Goal: Task Accomplishment & Management: Manage account settings

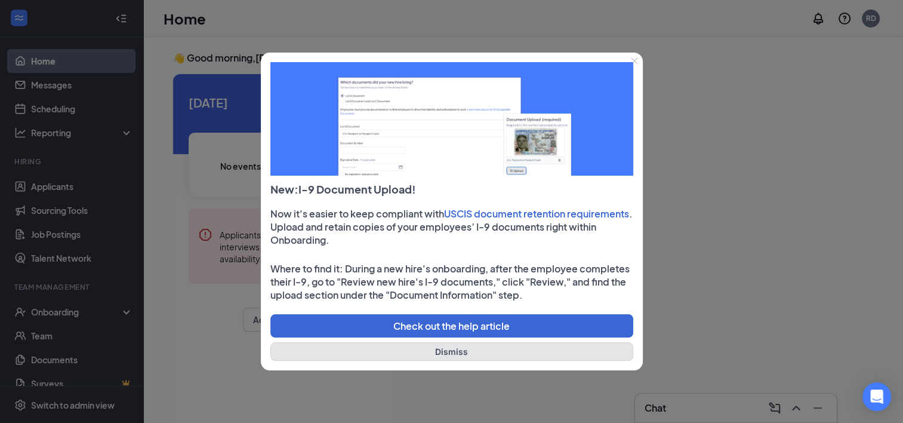
click at [427, 353] on button "Dismiss" at bounding box center [451, 351] width 363 height 19
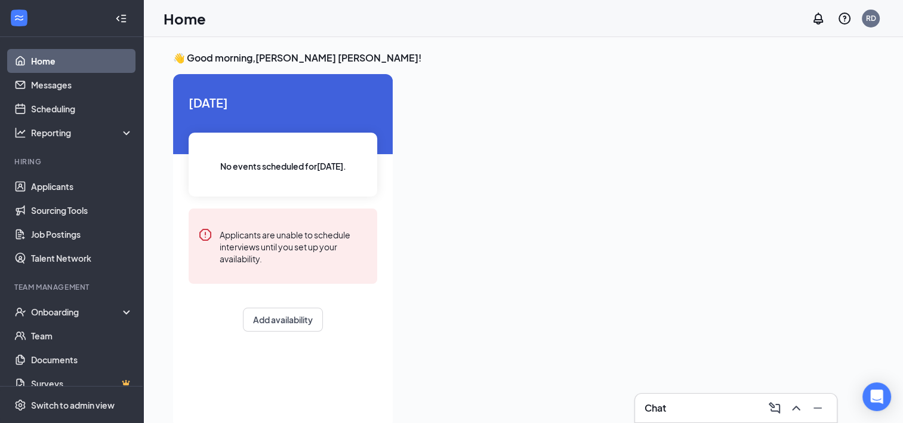
click at [487, 270] on div at bounding box center [637, 247] width 471 height 346
click at [55, 69] on link "Home" at bounding box center [82, 61] width 102 height 24
click at [47, 59] on link "Home" at bounding box center [82, 61] width 102 height 24
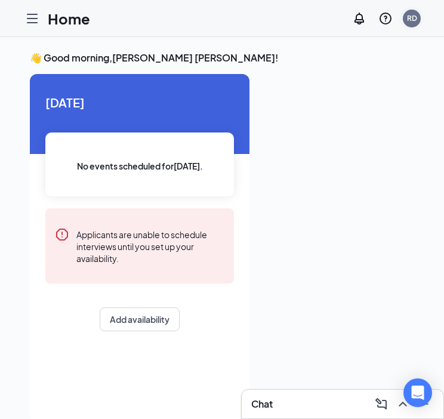
click at [408, 22] on div "RD" at bounding box center [412, 18] width 10 height 10
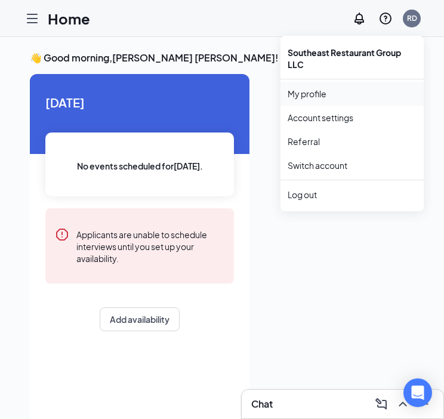
click at [304, 98] on link "My profile" at bounding box center [352, 94] width 129 height 12
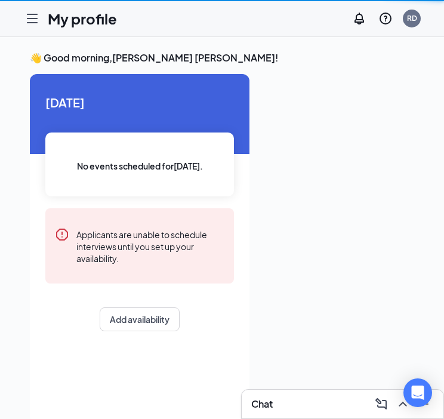
click at [304, 98] on div "👋 Good morning, Rebecca Colon Damiani ! Today No events scheduled for today . A…" at bounding box center [222, 240] width 444 height 407
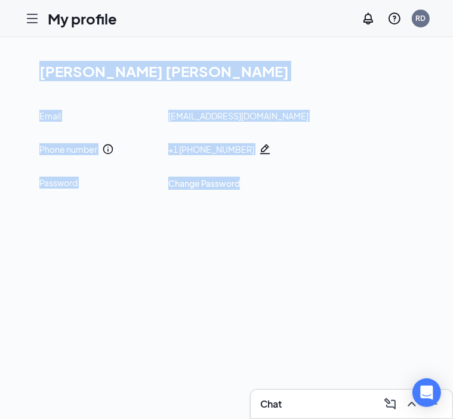
click at [258, 231] on div "Rebecca Colon Damiani Email rcdamiani@southeastrestaurantgroup.com Phone number…" at bounding box center [226, 228] width 453 height 382
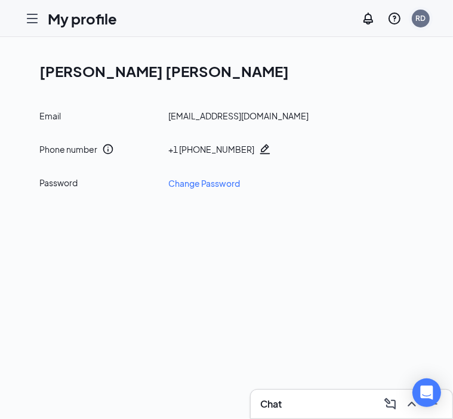
click at [420, 23] on div "RD" at bounding box center [421, 18] width 10 height 10
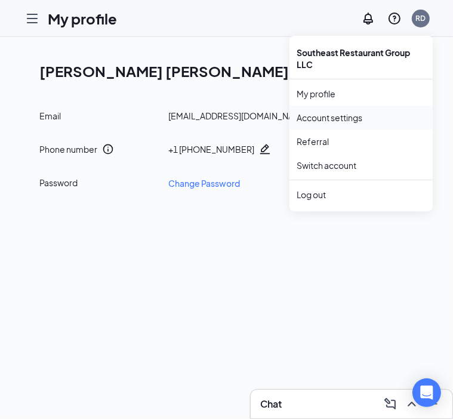
click at [337, 113] on link "Account settings" at bounding box center [361, 118] width 129 height 12
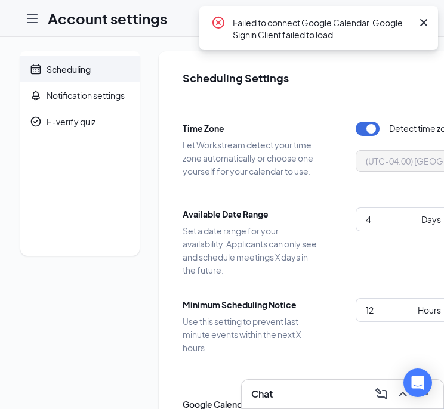
click at [426, 20] on icon "Cross" at bounding box center [423, 22] width 7 height 7
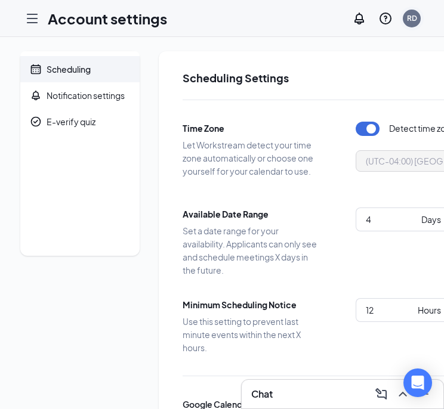
click at [417, 19] on div "RD" at bounding box center [412, 18] width 10 height 10
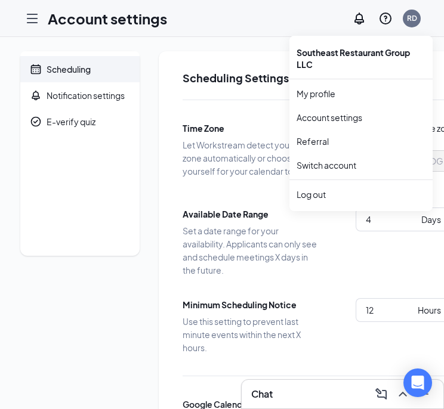
click at [23, 16] on div at bounding box center [32, 19] width 24 height 24
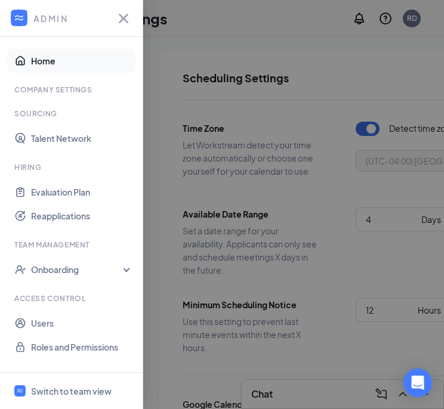
click at [40, 58] on link "Home" at bounding box center [82, 61] width 102 height 24
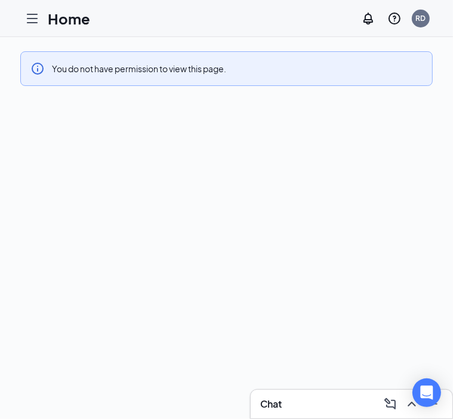
click at [25, 15] on icon "Hamburger" at bounding box center [32, 18] width 14 height 14
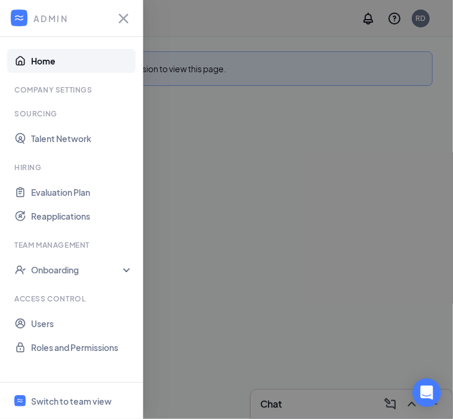
click at [45, 59] on link "Home" at bounding box center [82, 61] width 102 height 24
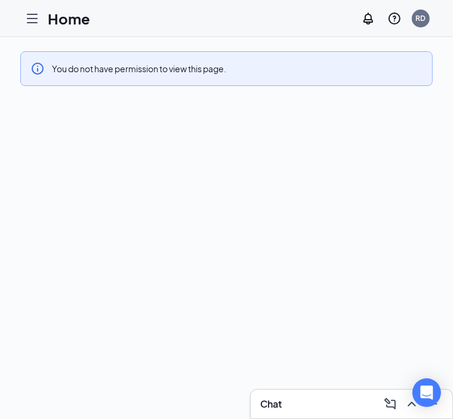
click at [31, 14] on icon "Hamburger" at bounding box center [32, 18] width 10 height 8
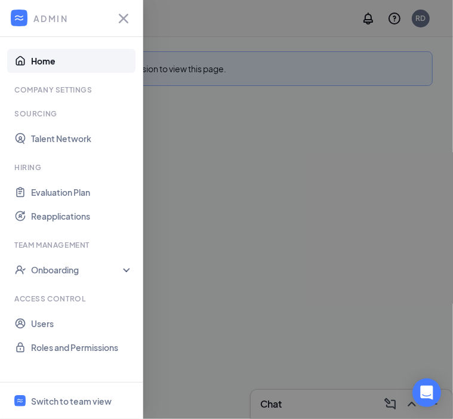
click at [48, 57] on link "Home" at bounding box center [82, 61] width 102 height 24
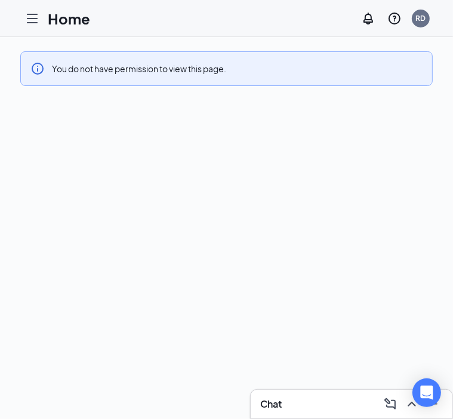
click at [36, 11] on icon "Hamburger" at bounding box center [32, 18] width 14 height 14
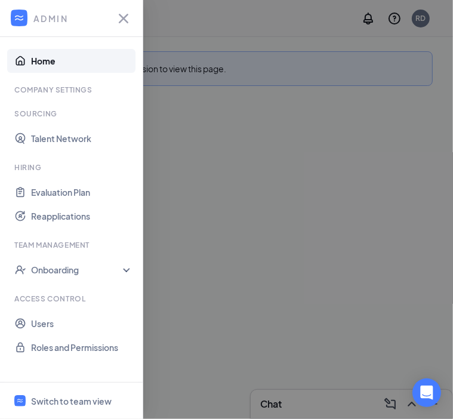
click at [41, 61] on link "Home" at bounding box center [82, 61] width 102 height 24
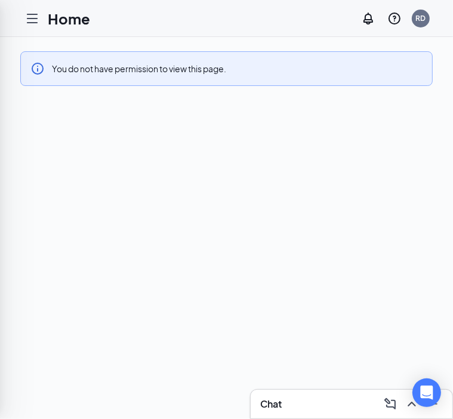
click at [41, 61] on div "ADMIN Home Company Settings Sourcing Talent Network Hiring Evaluation Plan Reap…" at bounding box center [226, 209] width 453 height 419
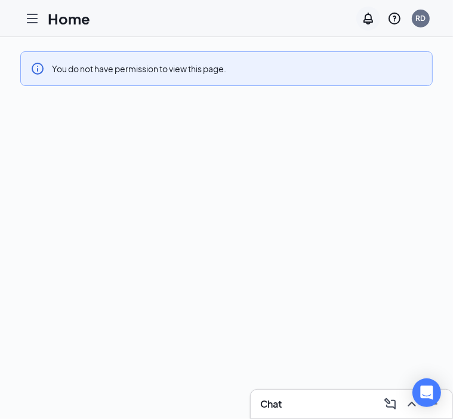
click at [364, 16] on icon "Notifications" at bounding box center [368, 18] width 14 height 14
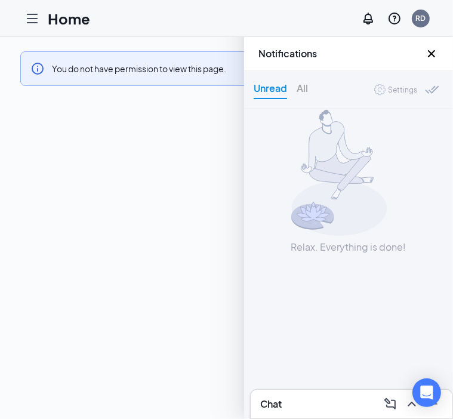
click at [409, 89] on div "Settings" at bounding box center [402, 90] width 29 height 12
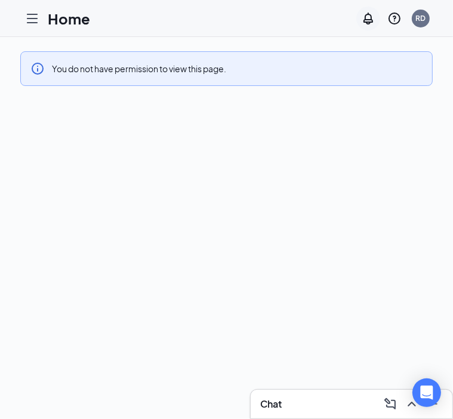
click at [365, 17] on icon "Notifications" at bounding box center [369, 19] width 10 height 12
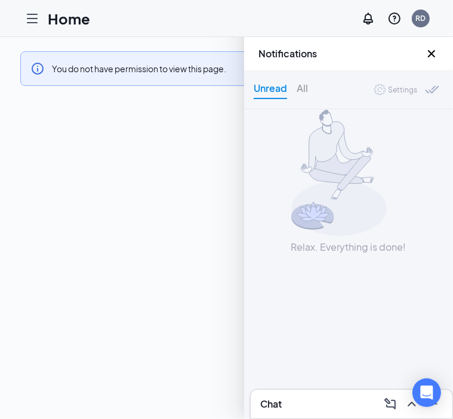
click at [401, 95] on div "Settings" at bounding box center [402, 90] width 29 height 12
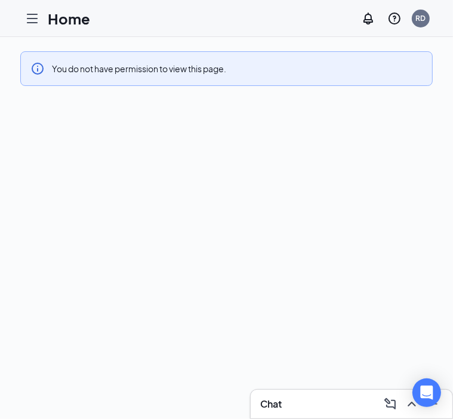
click at [35, 17] on icon "Hamburger" at bounding box center [32, 18] width 10 height 8
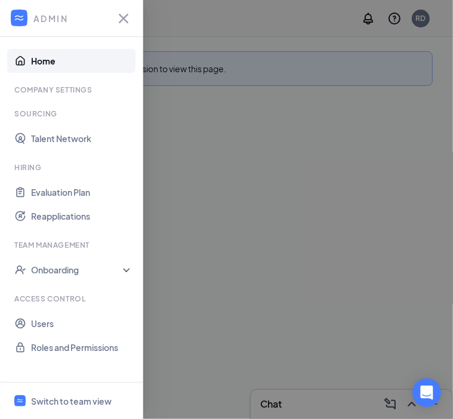
click at [31, 59] on link "Home" at bounding box center [82, 61] width 102 height 24
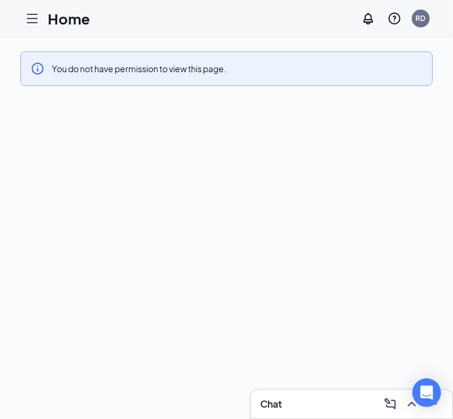
click at [26, 18] on icon "Hamburger" at bounding box center [32, 18] width 14 height 14
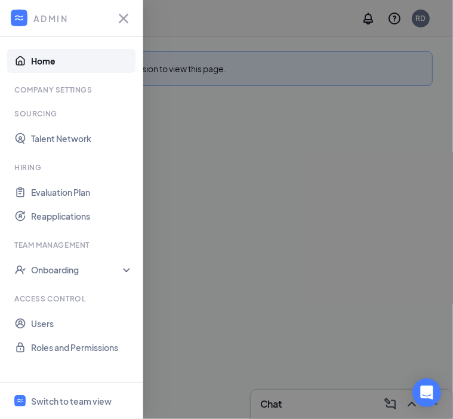
click at [49, 93] on div "Company Settings" at bounding box center [72, 90] width 116 height 10
click at [54, 138] on link "Talent Network" at bounding box center [82, 139] width 102 height 24
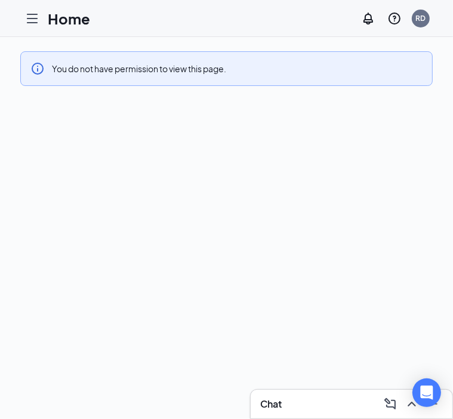
click at [33, 17] on icon "Hamburger" at bounding box center [32, 18] width 10 height 8
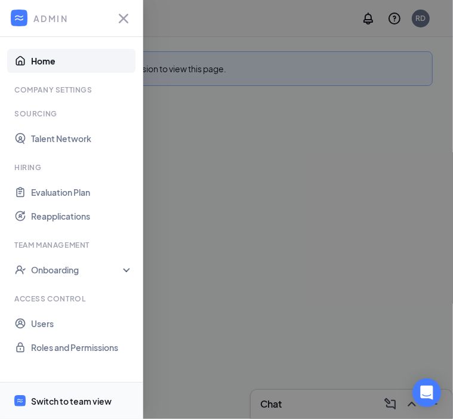
click at [64, 402] on div "Switch to team view" at bounding box center [71, 401] width 81 height 12
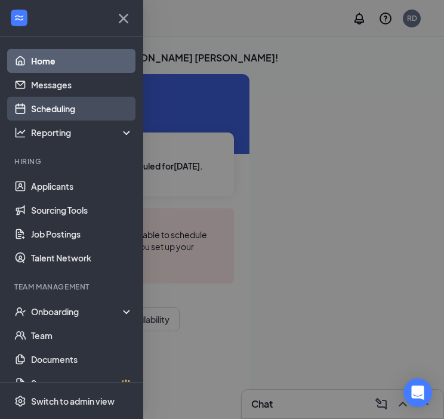
click at [63, 109] on link "Scheduling" at bounding box center [82, 109] width 102 height 24
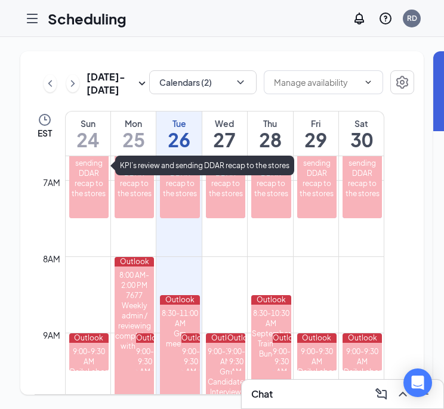
scroll to position [0, 17]
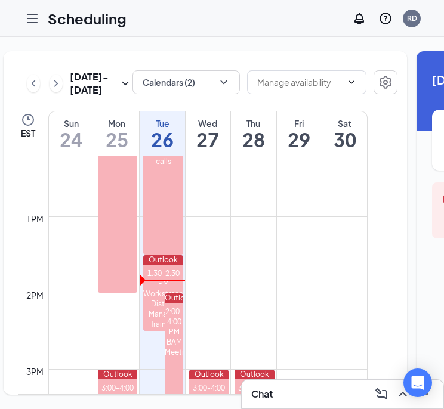
click at [88, 198] on td at bounding box center [207, 187] width 319 height 19
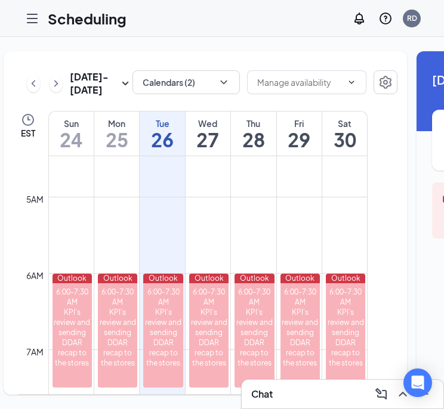
scroll to position [303, 0]
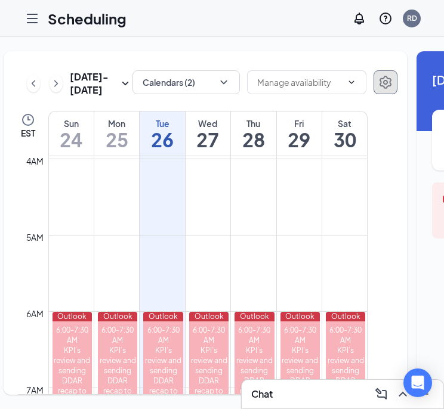
click at [378, 88] on icon "Settings" at bounding box center [385, 82] width 14 height 14
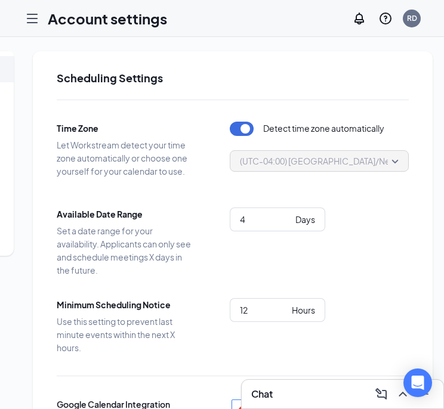
click at [33, 17] on icon "Hamburger" at bounding box center [32, 18] width 14 height 14
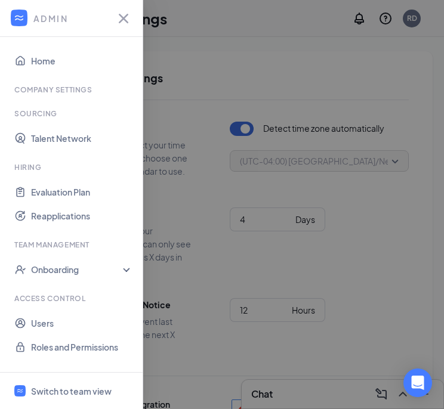
click at [232, 138] on div at bounding box center [222, 204] width 444 height 409
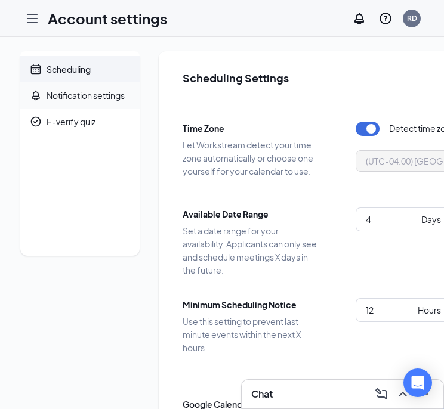
click at [71, 95] on div "Notification settings" at bounding box center [86, 96] width 78 height 12
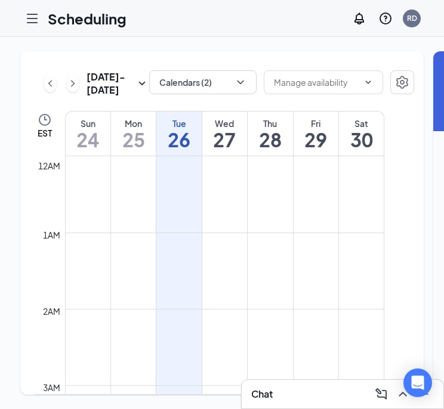
scroll to position [587, 0]
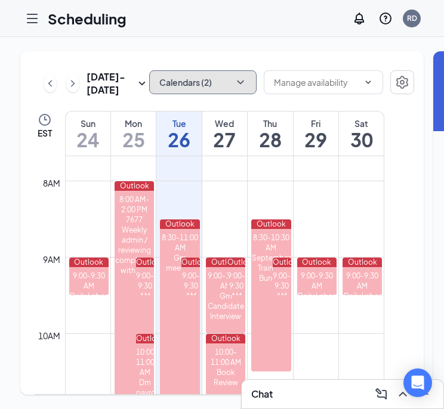
click at [181, 81] on button "Calendars (2)" at bounding box center [202, 82] width 107 height 24
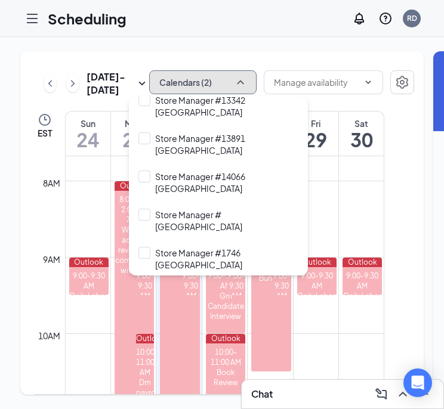
scroll to position [1035, 0]
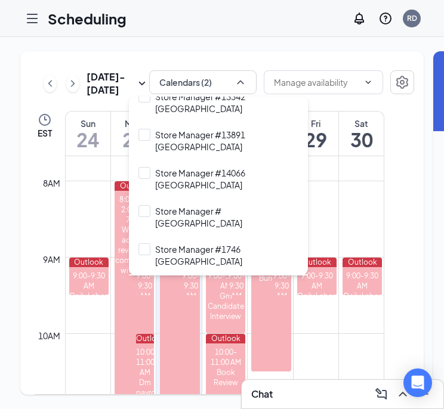
drag, startPoint x: 144, startPoint y: 180, endPoint x: 144, endPoint y: 187, distance: 7.2
click at [144, 282] on input "Store Manager #1747 Eustis" at bounding box center [201, 288] width 127 height 12
checkbox input "true"
click at [147, 308] on input "Store Manager #[STREET_ADDRESS]" at bounding box center [218, 320] width 160 height 24
checkbox input "true"
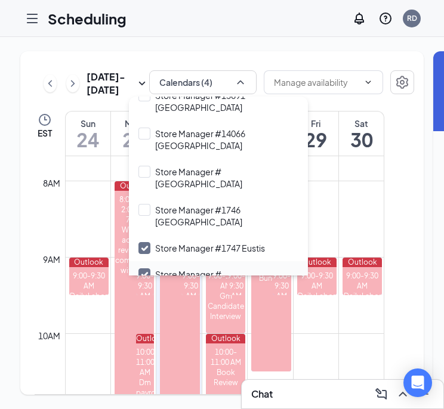
scroll to position [1076, 0]
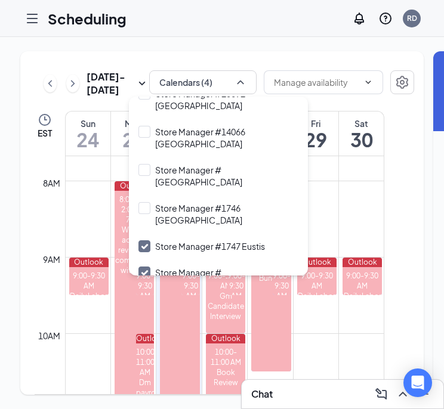
click at [142, 305] on input "Store Manager #[STREET_ADDRESS]" at bounding box center [218, 317] width 160 height 24
checkbox input "true"
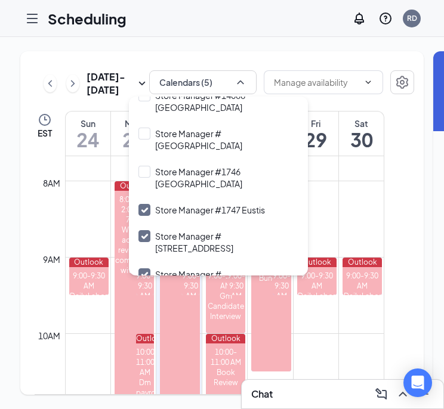
click at [141, 307] on input "Store Manager #1755 [GEOGRAPHIC_DATA]" at bounding box center [218, 319] width 160 height 24
checkbox input "true"
click at [143, 345] on input "Store Manager #1760 [GEOGRAPHIC_DATA]" at bounding box center [218, 357] width 160 height 24
checkbox input "true"
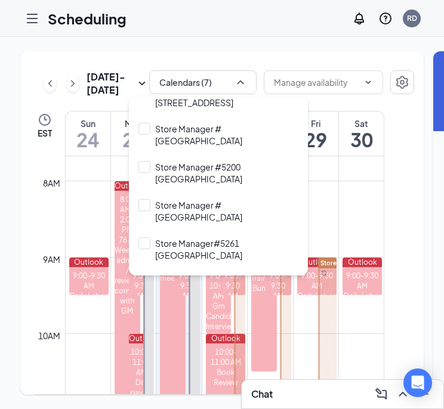
scroll to position [1669, 0]
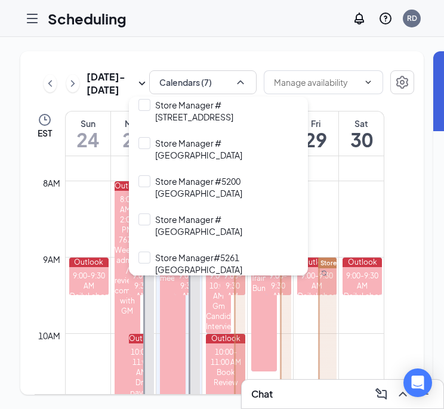
click at [148, 290] on input "Store Manager #7677 [GEOGRAPHIC_DATA][PERSON_NAME]" at bounding box center [218, 308] width 160 height 36
checkbox input "true"
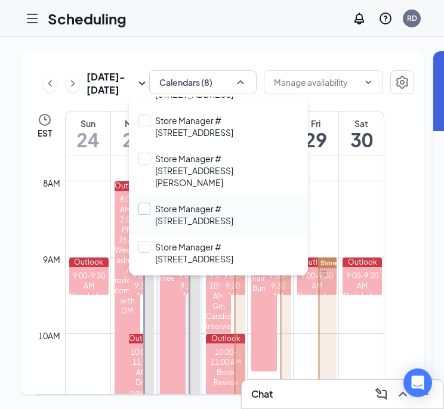
scroll to position [855, 0]
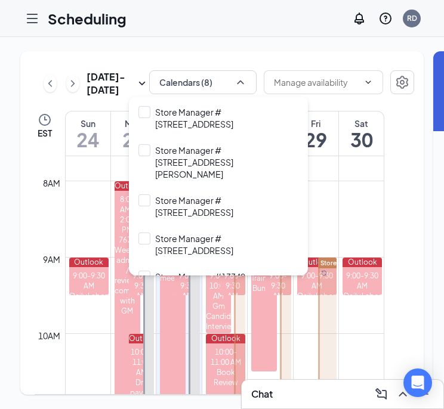
click at [147, 309] on input "Store Manager #13891 [GEOGRAPHIC_DATA]" at bounding box center [218, 321] width 160 height 24
checkbox input "true"
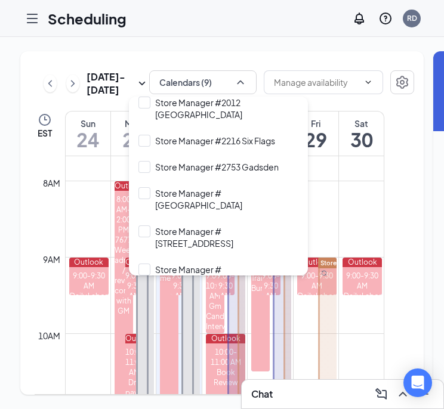
scroll to position [1544, 0]
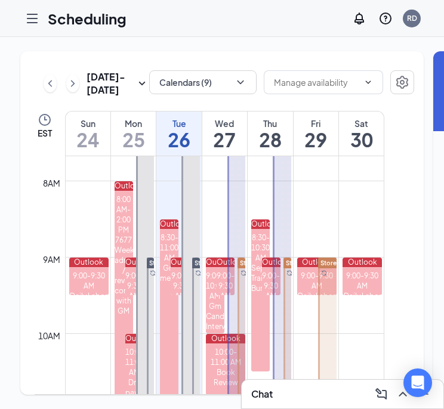
click at [381, 257] on td at bounding box center [224, 247] width 319 height 19
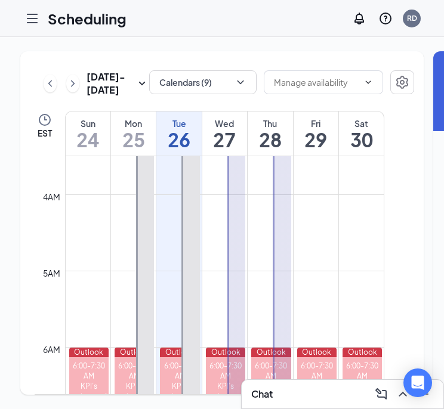
scroll to position [265, 0]
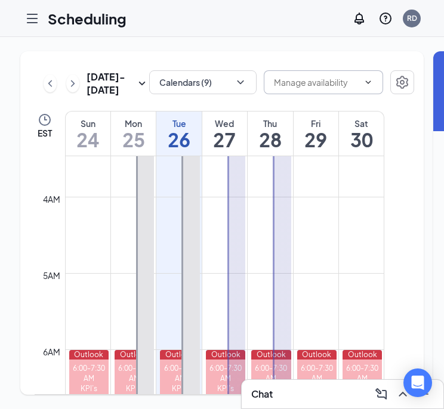
click at [337, 85] on input "text" at bounding box center [316, 82] width 85 height 13
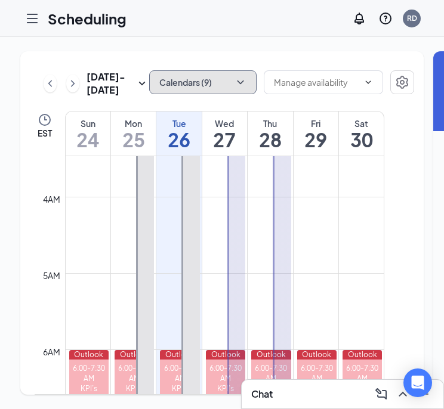
click at [199, 70] on button "Calendars (9)" at bounding box center [202, 82] width 107 height 24
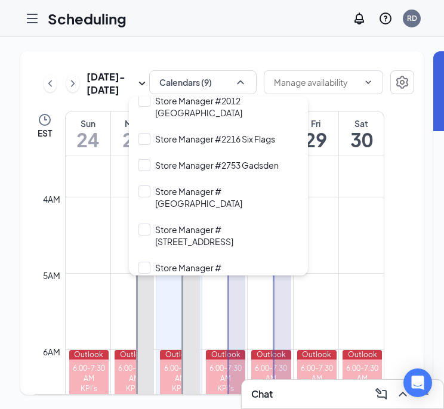
click at [344, 97] on div at bounding box center [323, 83] width 119 height 26
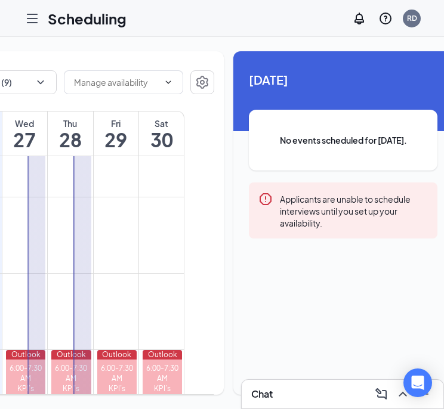
scroll to position [18, 9]
click at [328, 134] on span "No events scheduled for [DATE]." at bounding box center [343, 140] width 141 height 13
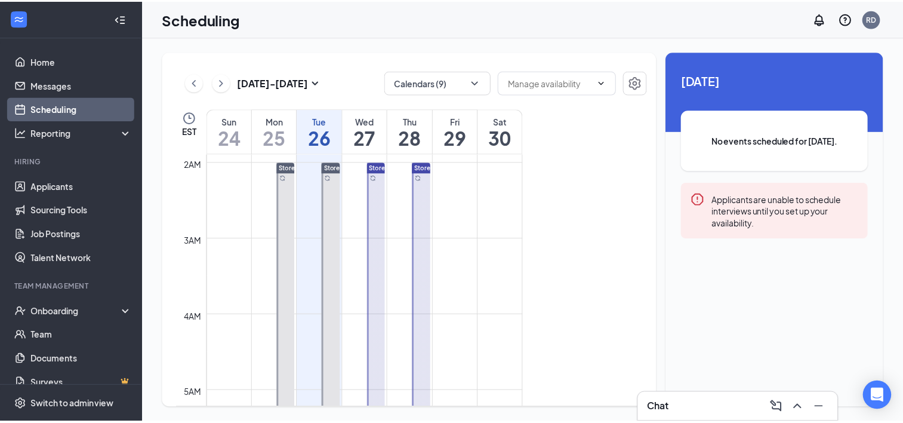
scroll to position [0, 0]
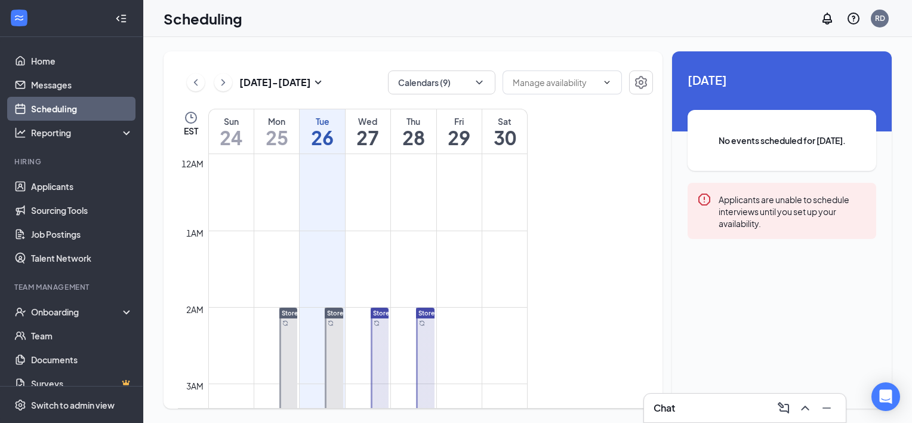
click at [70, 110] on link "Scheduling" at bounding box center [82, 109] width 102 height 24
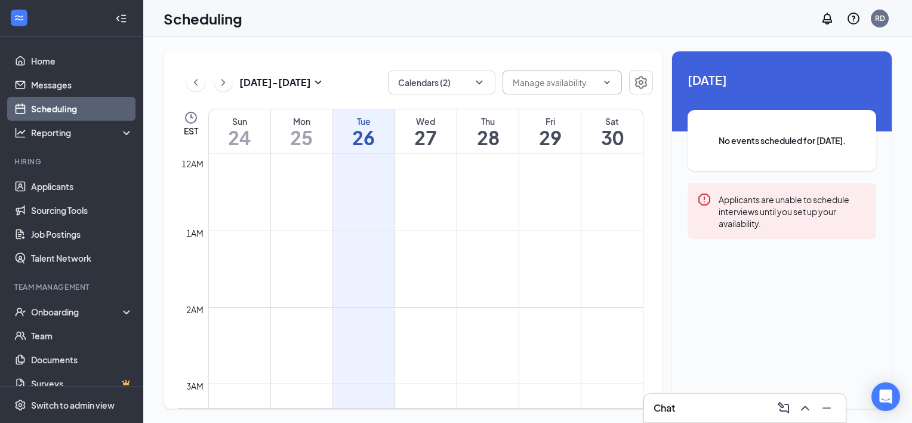
click at [452, 84] on span at bounding box center [606, 83] width 12 height 10
click at [452, 84] on icon "Settings" at bounding box center [641, 82] width 14 height 14
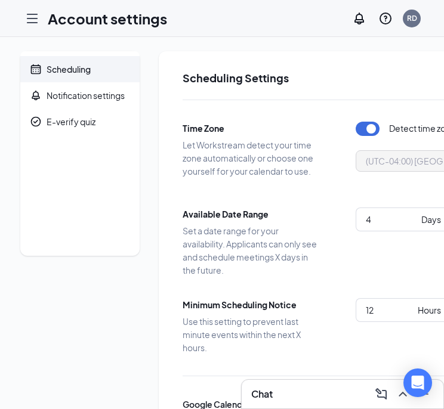
click at [27, 22] on icon "Hamburger" at bounding box center [32, 18] width 10 height 8
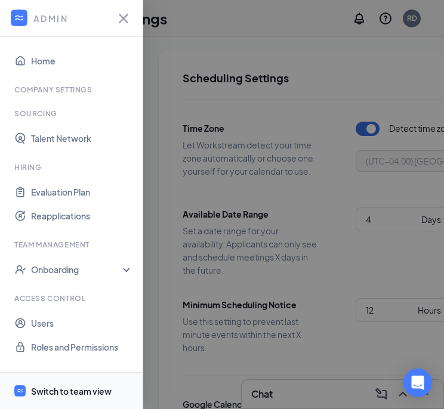
click at [66, 396] on div "Switch to team view" at bounding box center [71, 392] width 81 height 12
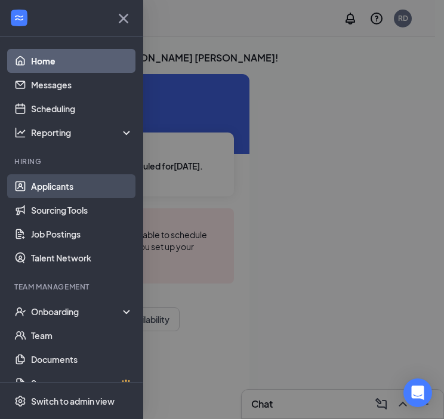
click at [50, 184] on link "Applicants" at bounding box center [82, 186] width 102 height 24
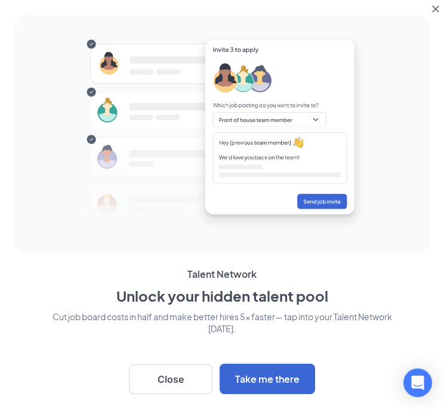
scroll to position [105, 0]
click at [172, 374] on button "Close" at bounding box center [171, 380] width 84 height 30
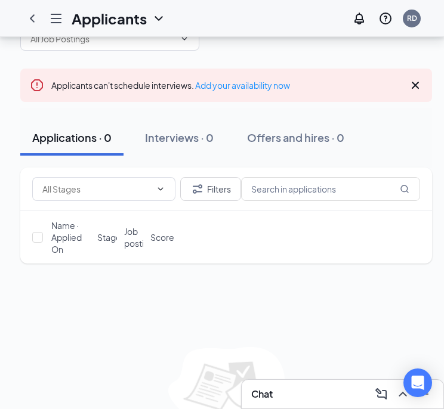
scroll to position [44, 0]
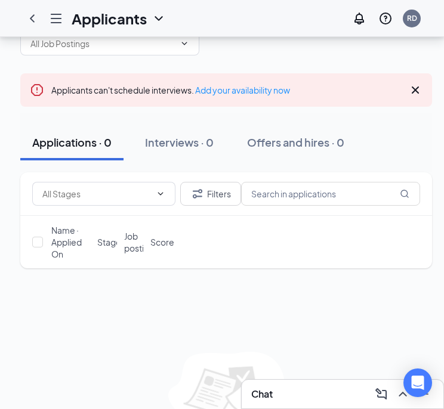
click at [56, 15] on icon "Hamburger" at bounding box center [56, 18] width 14 height 14
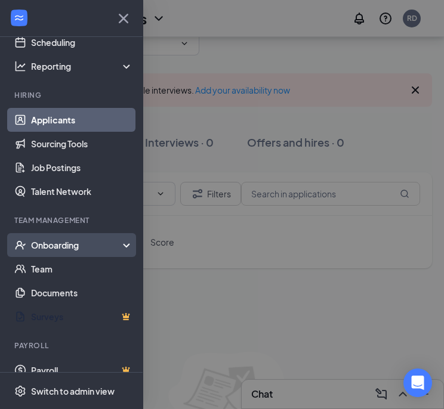
scroll to position [72, 0]
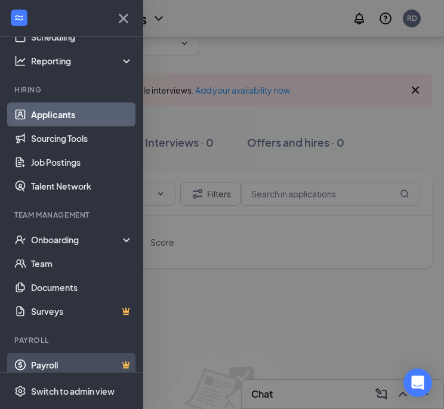
click at [66, 364] on link "Payroll" at bounding box center [82, 365] width 102 height 24
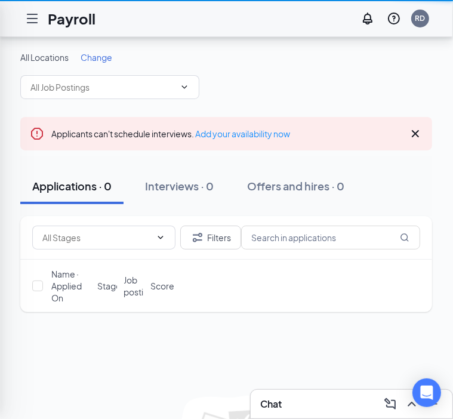
click at [67, 348] on div at bounding box center [226, 209] width 453 height 419
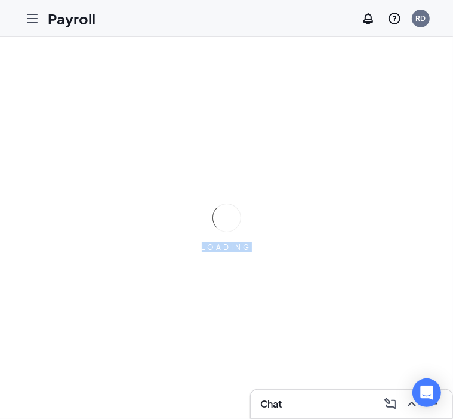
click at [67, 348] on div "LOADING" at bounding box center [226, 228] width 453 height 382
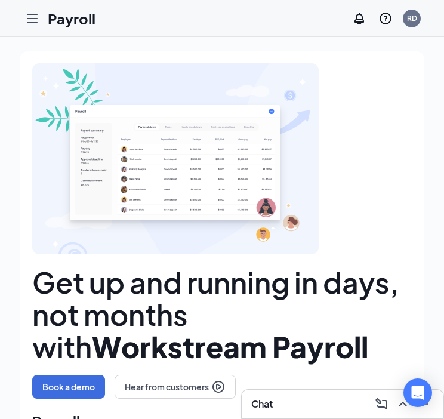
click at [32, 23] on icon "Hamburger" at bounding box center [32, 18] width 10 height 8
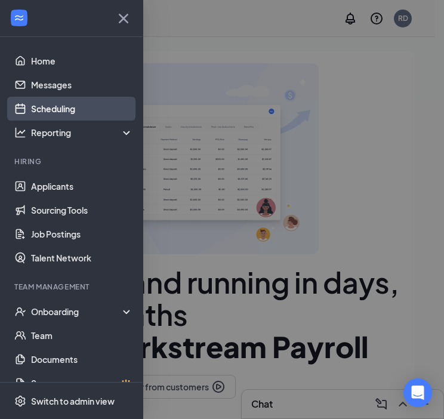
click at [67, 118] on link "Scheduling" at bounding box center [82, 109] width 102 height 24
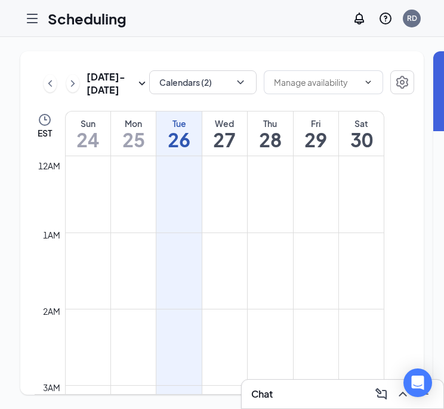
scroll to position [587, 0]
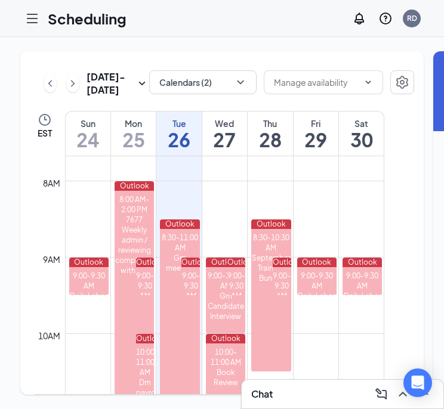
click at [27, 10] on div at bounding box center [32, 19] width 24 height 24
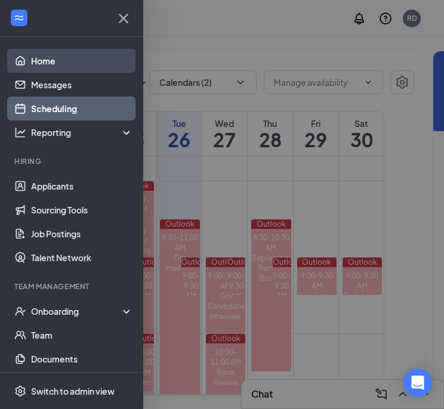
click at [37, 66] on link "Home" at bounding box center [82, 61] width 102 height 24
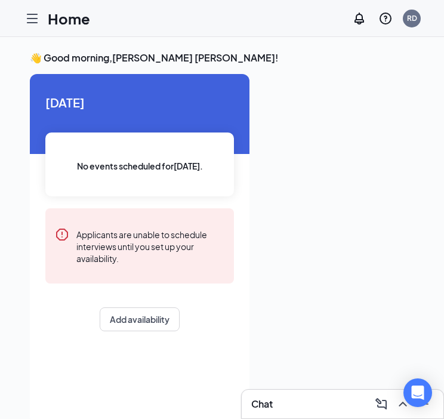
click at [33, 29] on div at bounding box center [32, 19] width 24 height 24
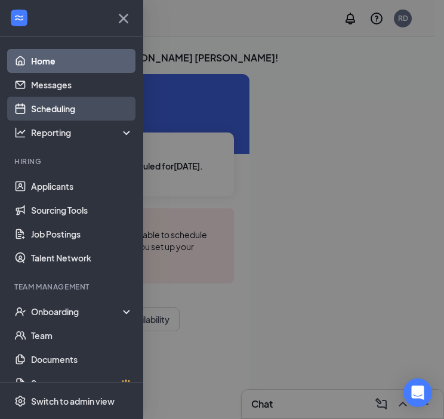
click at [38, 110] on link "Scheduling" at bounding box center [82, 109] width 102 height 24
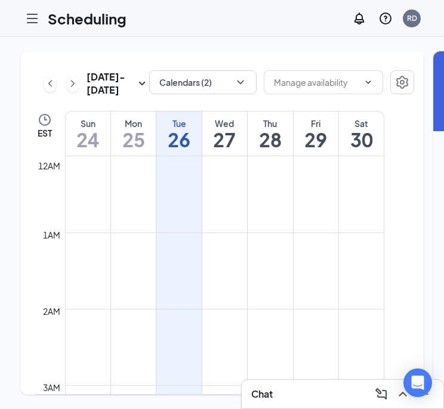
scroll to position [587, 0]
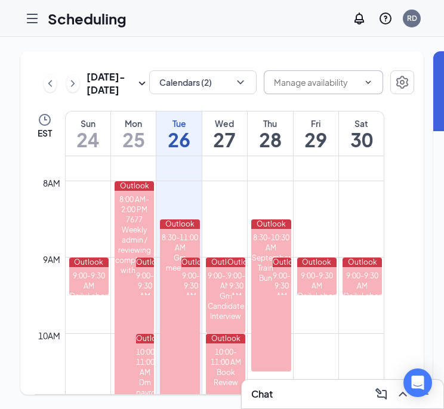
click at [320, 82] on input "text" at bounding box center [316, 82] width 85 height 13
click at [364, 82] on icon "ChevronUp" at bounding box center [369, 83] width 10 height 10
click at [325, 81] on input "text" at bounding box center [316, 82] width 85 height 13
click at [396, 86] on icon "Settings" at bounding box center [402, 82] width 12 height 13
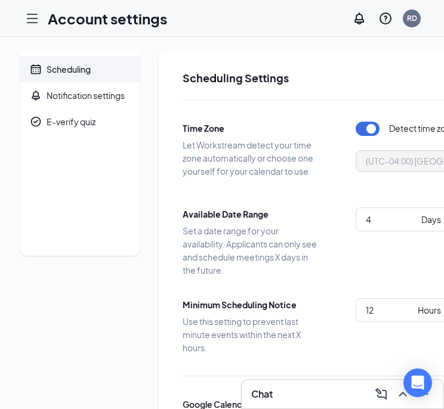
click at [84, 67] on div "Scheduling" at bounding box center [69, 69] width 44 height 12
click at [70, 91] on div "Notification settings" at bounding box center [86, 96] width 78 height 12
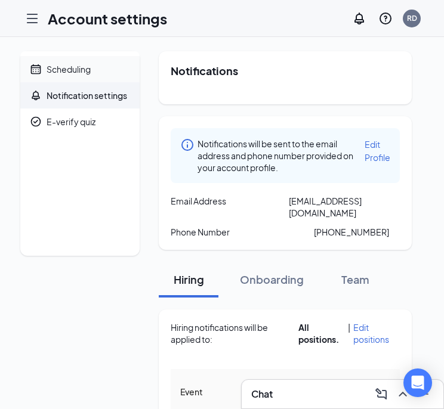
click at [49, 72] on div "Scheduling" at bounding box center [69, 69] width 44 height 12
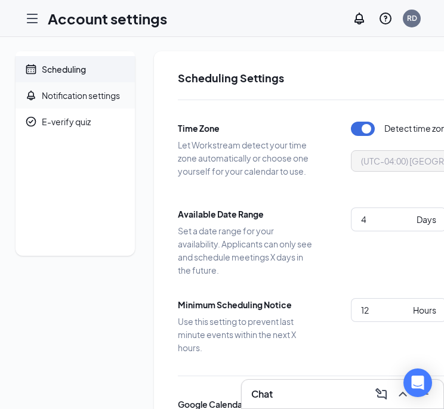
click at [82, 101] on div "Notification settings" at bounding box center [81, 96] width 78 height 12
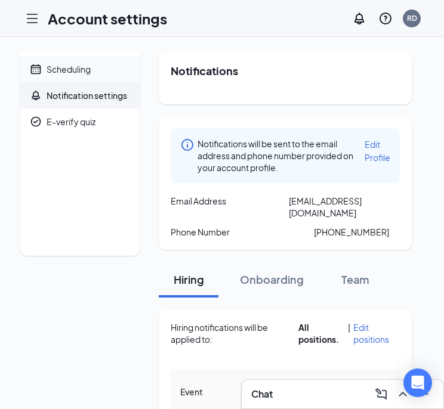
click at [67, 64] on div "Scheduling" at bounding box center [69, 69] width 44 height 12
click at [60, 65] on div "Scheduling" at bounding box center [69, 69] width 44 height 12
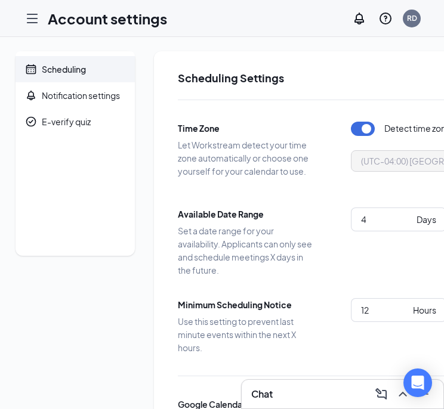
click at [56, 66] on div "Scheduling" at bounding box center [64, 69] width 44 height 12
click at [31, 19] on icon "Hamburger" at bounding box center [32, 18] width 10 height 8
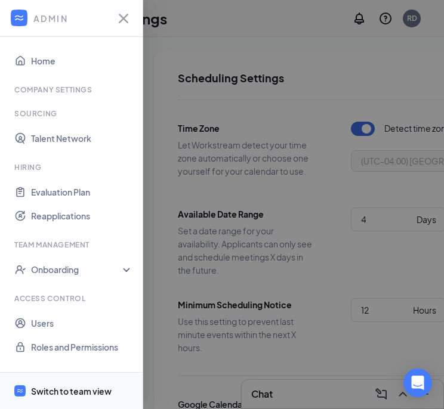
click at [64, 398] on div "Switch to team view" at bounding box center [71, 392] width 81 height 12
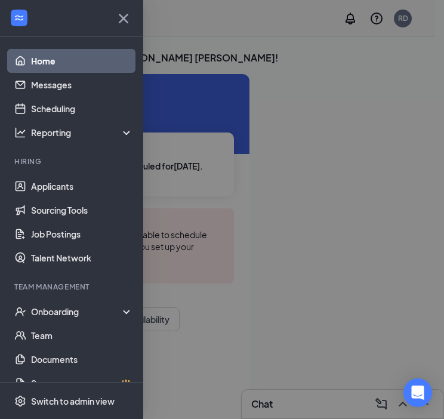
click at [278, 254] on div at bounding box center [222, 209] width 444 height 419
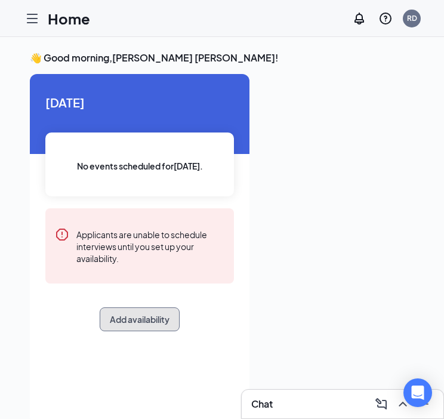
click at [143, 322] on button "Add availability" at bounding box center [140, 319] width 80 height 24
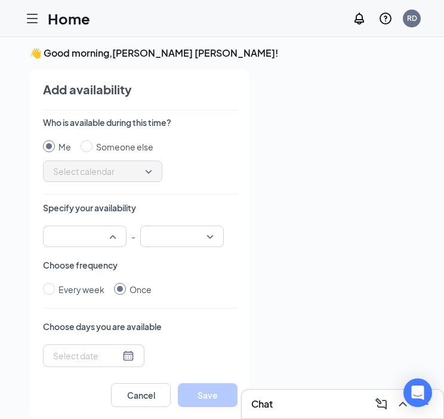
click at [109, 232] on div "12:00 AM 12:15 AM 12:00 AM 12:15 AM 12:30 AM 12:45 AM 01:00 AM 01:15 AM 01:30 A…" at bounding box center [85, 236] width 84 height 21
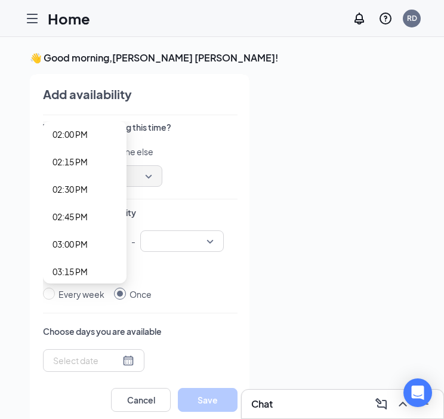
scroll to position [1600, 0]
click at [67, 189] on span "03:00 PM" at bounding box center [70, 187] width 35 height 13
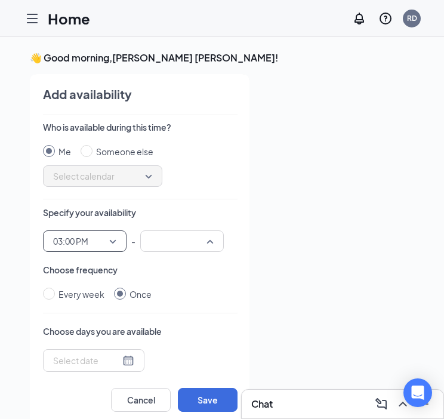
click at [208, 242] on input "search" at bounding box center [177, 241] width 61 height 20
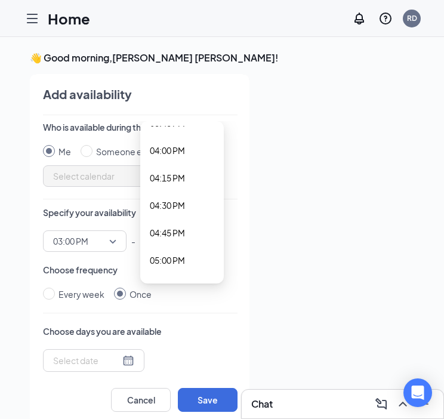
scroll to position [1754, 0]
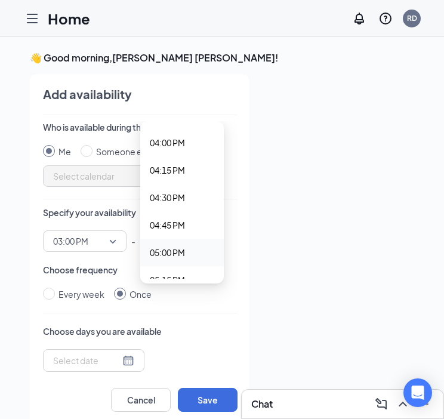
click at [177, 251] on span "05:00 PM" at bounding box center [167, 252] width 35 height 13
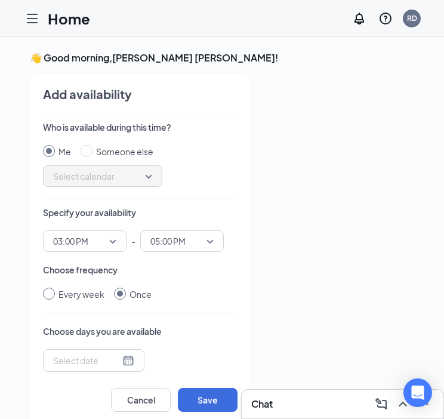
click at [50, 292] on input "Every week" at bounding box center [49, 294] width 12 height 12
radio input "true"
radio input "false"
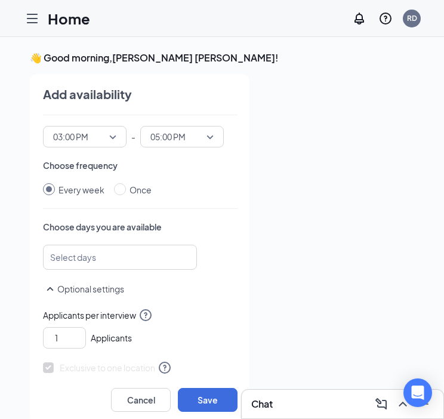
scroll to position [105, 0]
click at [131, 251] on div at bounding box center [114, 256] width 122 height 19
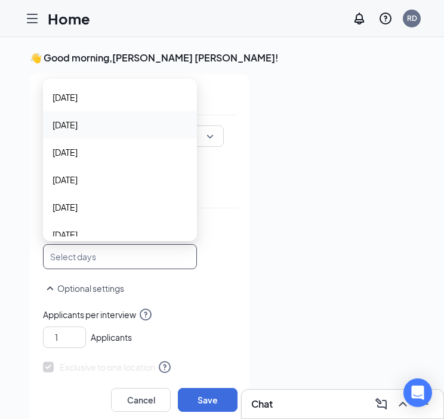
click at [76, 125] on span "[DATE]" at bounding box center [65, 124] width 25 height 13
click at [78, 151] on span "[DATE]" at bounding box center [65, 153] width 25 height 13
click at [138, 258] on icon "close" at bounding box center [136, 257] width 6 height 6
click at [78, 180] on span "[DATE]" at bounding box center [65, 180] width 25 height 13
click at [100, 215] on span "[DATE]" at bounding box center [120, 209] width 135 height 13
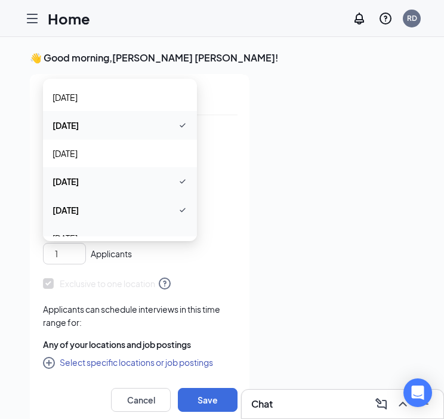
scroll to position [25, 0]
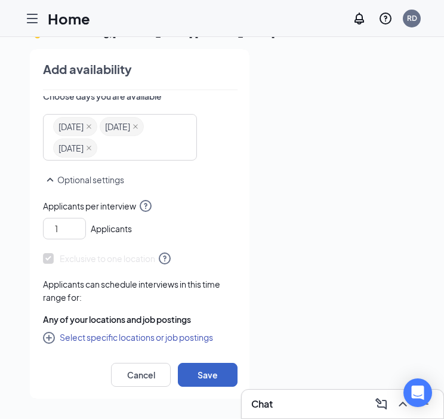
click at [203, 375] on button "Save" at bounding box center [208, 375] width 60 height 24
radio input "false"
radio input "true"
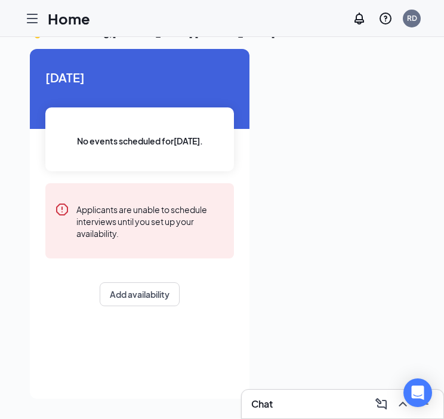
scroll to position [0, 0]
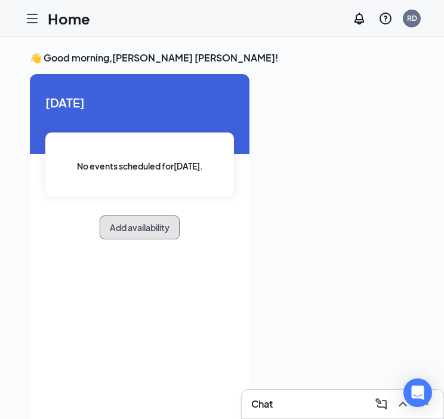
click at [117, 226] on button "Add availability" at bounding box center [140, 227] width 80 height 24
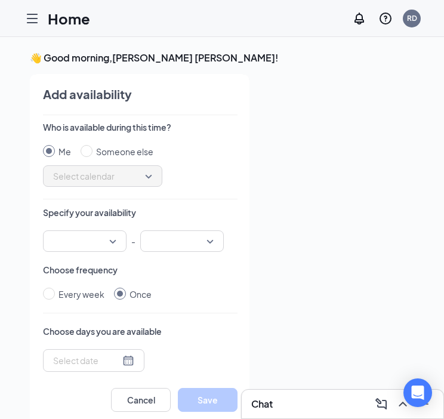
scroll to position [5, 0]
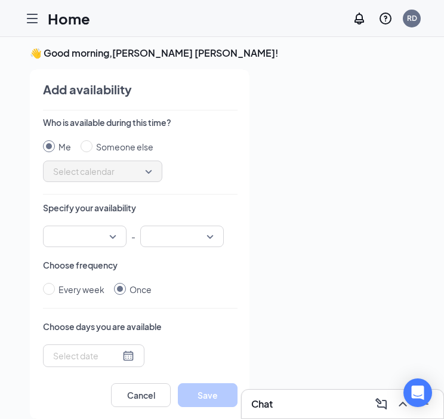
click at [140, 175] on span "Select calendar" at bounding box center [102, 171] width 99 height 18
click at [143, 170] on span "Select calendar" at bounding box center [102, 171] width 99 height 18
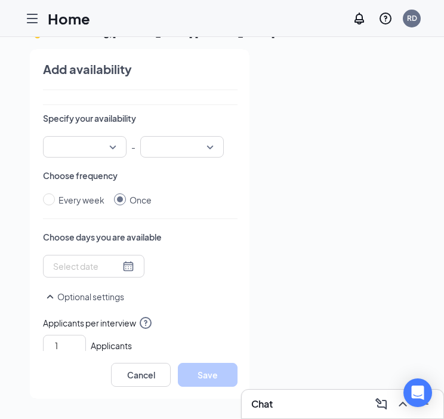
scroll to position [64, 0]
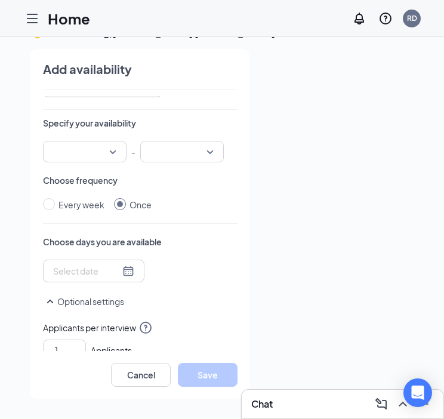
click at [107, 150] on input "search" at bounding box center [80, 151] width 61 height 20
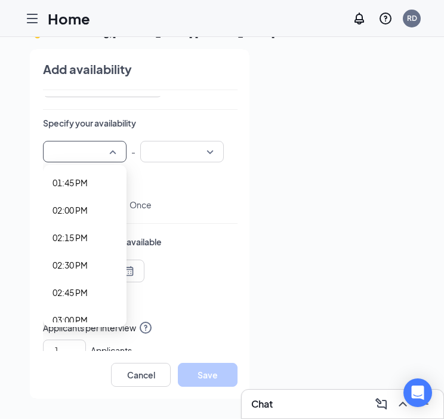
scroll to position [1516, 0]
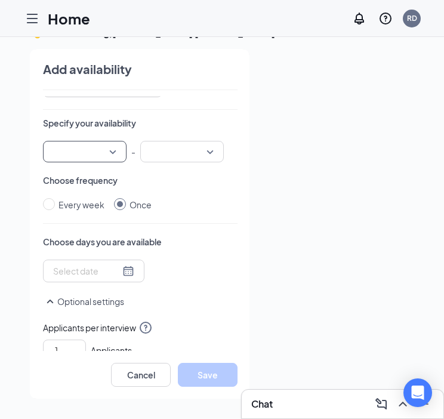
click at [68, 146] on input "search" at bounding box center [80, 151] width 61 height 20
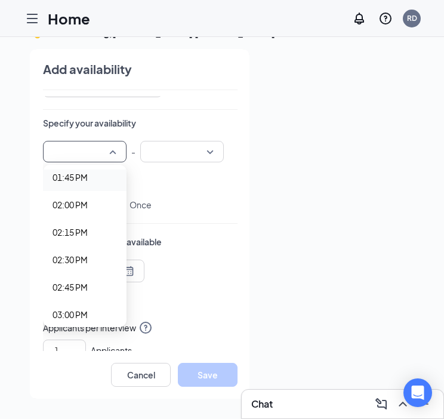
click at [69, 150] on input "search" at bounding box center [80, 151] width 61 height 20
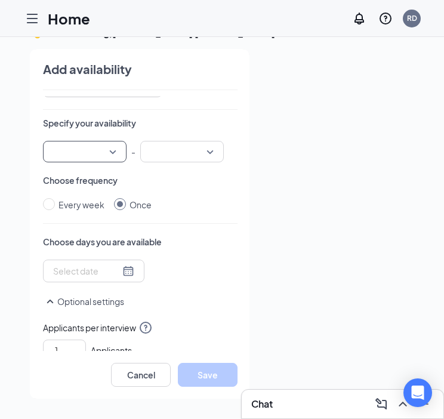
click at [69, 150] on input "search" at bounding box center [80, 151] width 61 height 20
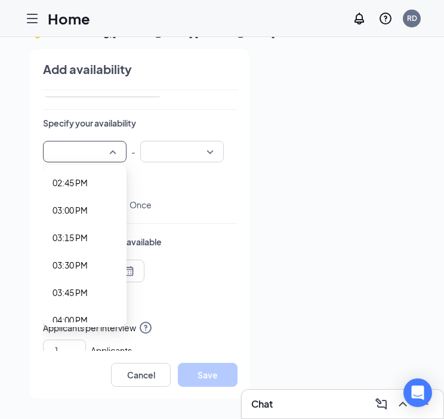
scroll to position [1621, 0]
click at [72, 211] on span "03:00 PM" at bounding box center [70, 209] width 35 height 13
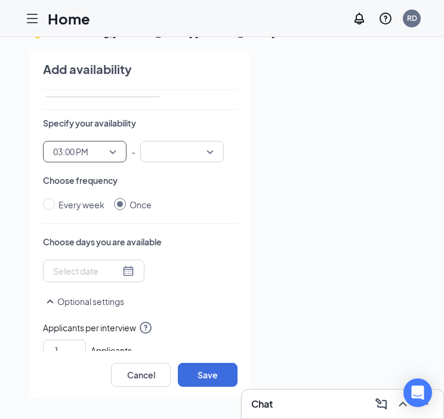
click at [156, 156] on input "search" at bounding box center [177, 151] width 61 height 20
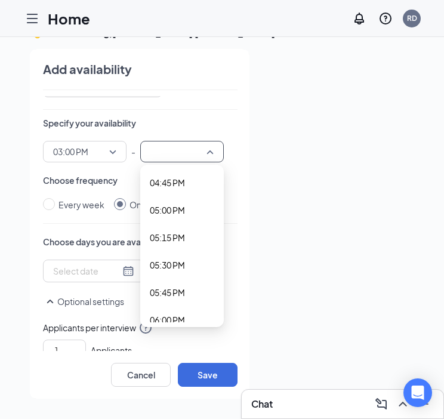
scroll to position [1843, 0]
click at [171, 203] on span "05:00 PM" at bounding box center [167, 207] width 35 height 13
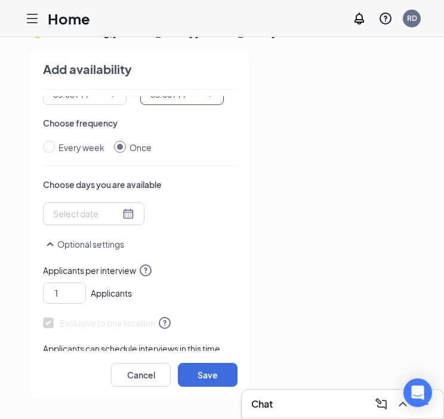
scroll to position [122, 0]
click at [52, 147] on input "Every week" at bounding box center [49, 147] width 12 height 12
radio input "true"
radio input "false"
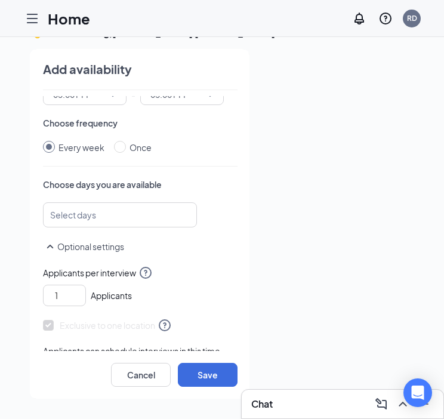
click at [129, 212] on div at bounding box center [114, 214] width 122 height 19
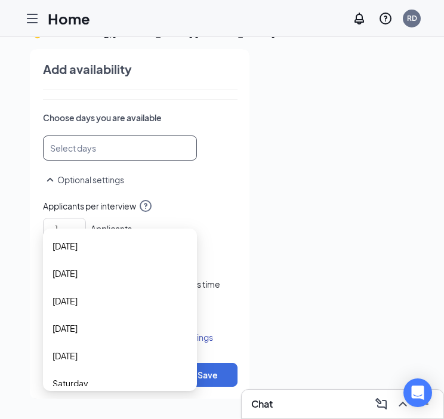
scroll to position [27, 0]
click at [125, 277] on span "[DATE]" at bounding box center [120, 274] width 135 height 13
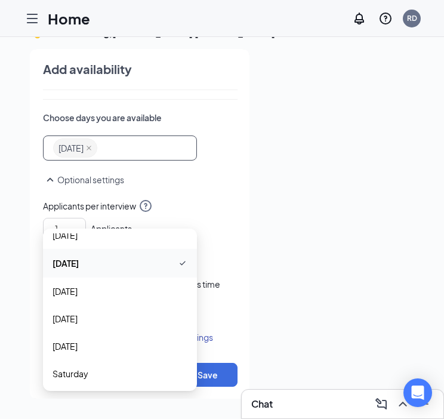
scroll to position [41, 0]
click at [103, 297] on div "[DATE]" at bounding box center [120, 289] width 154 height 27
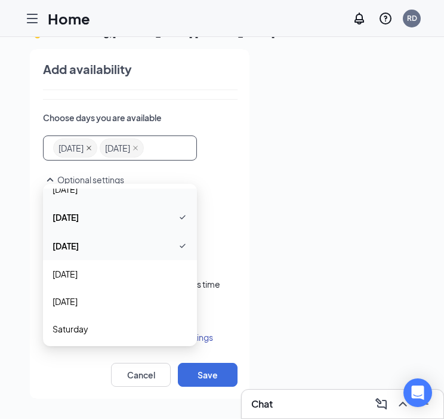
click at [92, 147] on icon "close" at bounding box center [89, 148] width 6 height 6
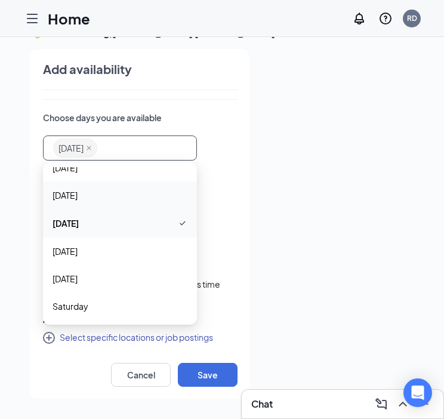
scroll to position [9, 0]
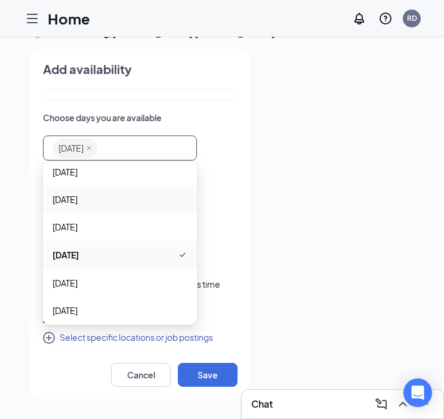
click at [76, 194] on span "[DATE]" at bounding box center [65, 199] width 25 height 13
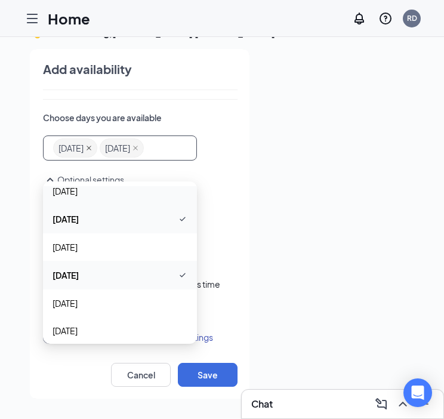
click at [92, 146] on icon "close" at bounding box center [89, 148] width 6 height 6
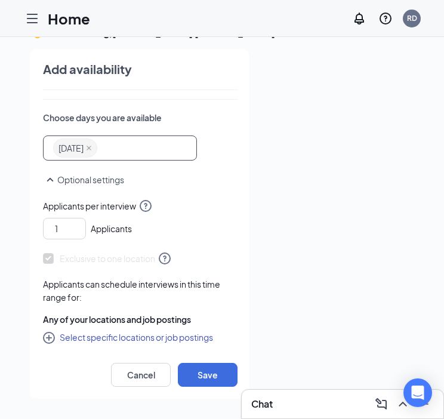
click at [110, 146] on div "[DATE]" at bounding box center [114, 147] width 122 height 21
click at [91, 146] on icon "close" at bounding box center [89, 148] width 5 height 5
click at [98, 146] on div at bounding box center [114, 147] width 122 height 19
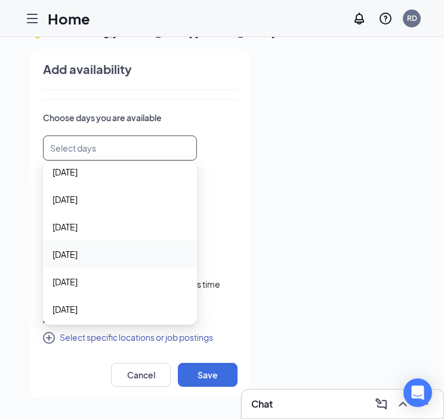
click at [112, 251] on span "[DATE]" at bounding box center [120, 254] width 135 height 13
click at [124, 156] on div "[DATE]" at bounding box center [114, 147] width 122 height 21
click at [133, 152] on div "[DATE]" at bounding box center [114, 147] width 122 height 21
click at [96, 278] on span "[DATE]" at bounding box center [120, 282] width 135 height 13
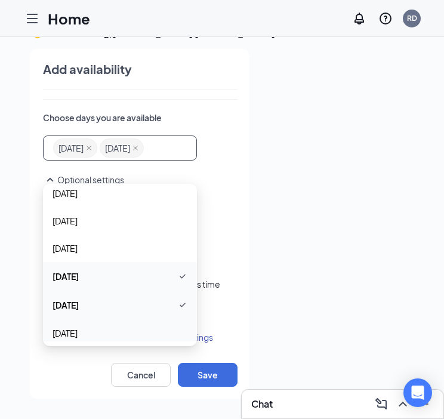
click at [91, 328] on span "[DATE]" at bounding box center [120, 333] width 135 height 13
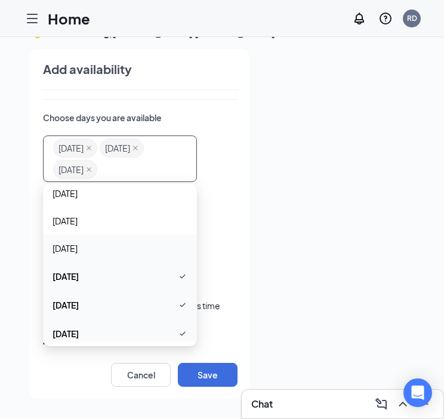
click at [215, 229] on span "Applicants per interview" at bounding box center [140, 227] width 195 height 14
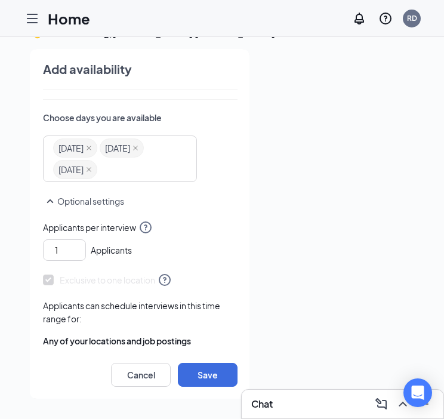
scroll to position [210, 0]
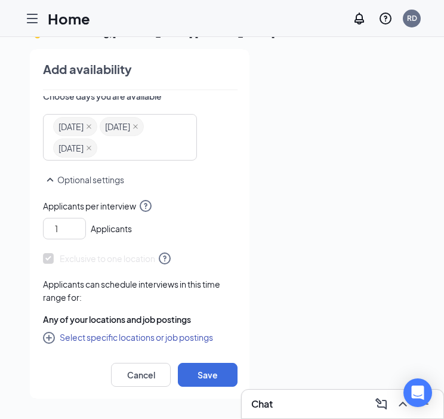
click at [55, 176] on icon "SmallChevronUp" at bounding box center [50, 180] width 14 height 14
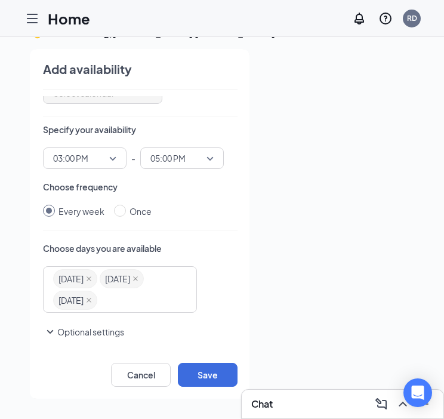
scroll to position [57, 0]
click at [67, 329] on button "Optional settings" at bounding box center [83, 332] width 81 height 14
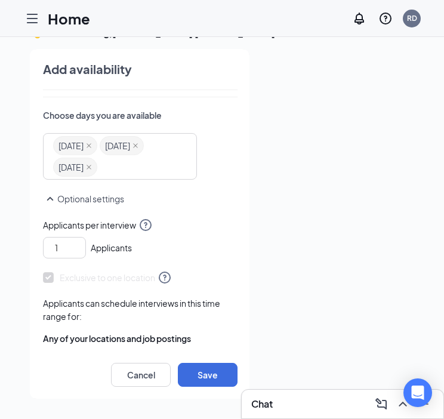
scroll to position [210, 0]
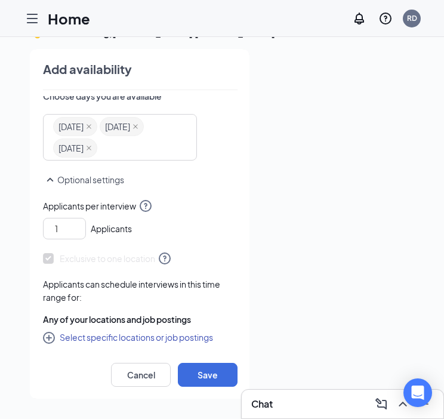
click at [158, 337] on button "Select specific locations or job postings" at bounding box center [128, 337] width 170 height 14
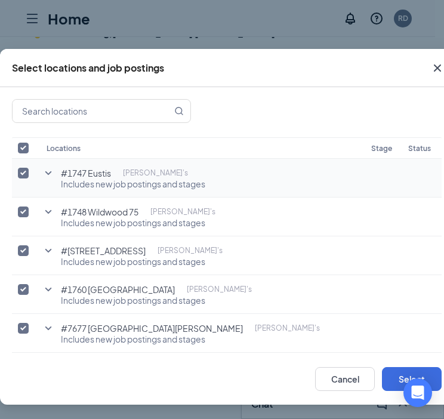
scroll to position [0, 0]
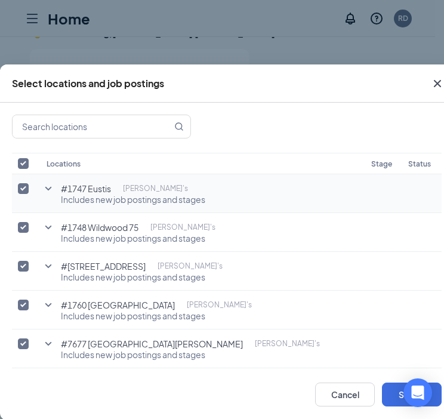
click at [47, 185] on icon "SmallChevronDown" at bounding box center [48, 188] width 14 height 14
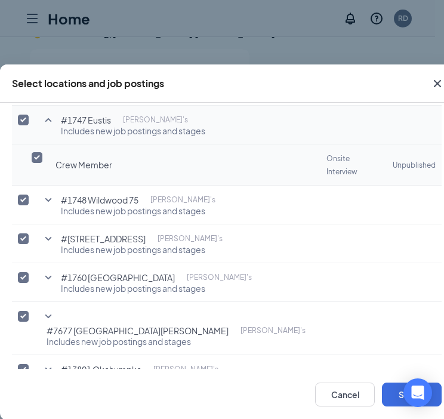
scroll to position [67, 0]
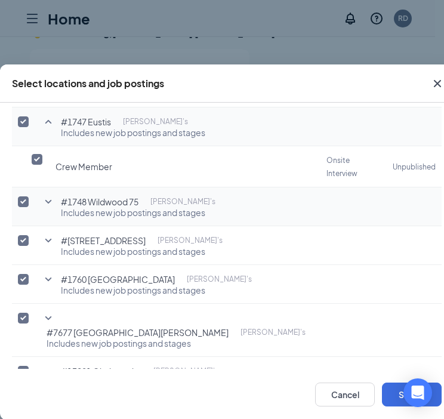
click at [47, 200] on icon "SmallChevronDown" at bounding box center [48, 202] width 7 height 4
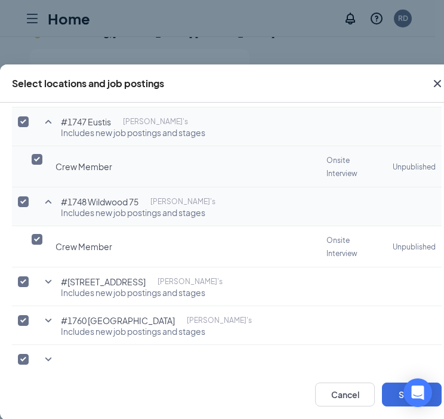
click at [38, 154] on input "checkbox" at bounding box center [37, 159] width 11 height 11
checkbox input "true"
checkbox input "false"
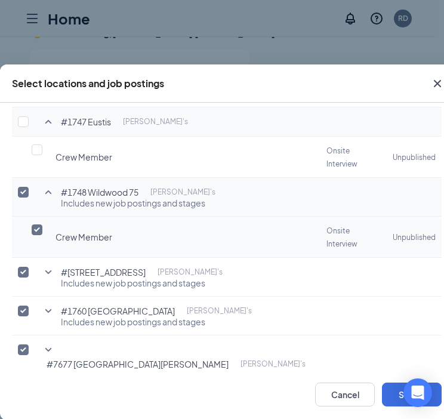
click at [38, 224] on input "checkbox" at bounding box center [37, 229] width 11 height 11
checkbox input "true"
checkbox input "false"
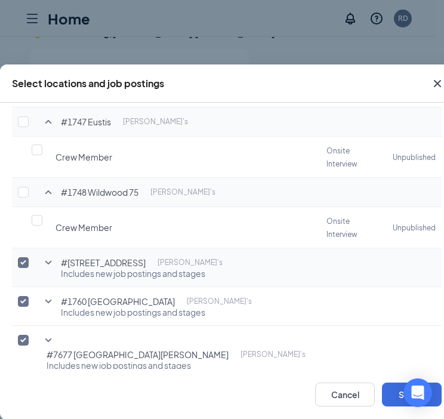
click at [46, 255] on icon "SmallChevronDown" at bounding box center [48, 262] width 14 height 14
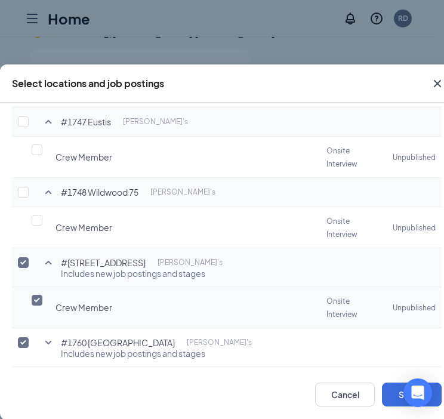
click at [38, 295] on input "checkbox" at bounding box center [37, 300] width 11 height 11
checkbox input "true"
checkbox input "false"
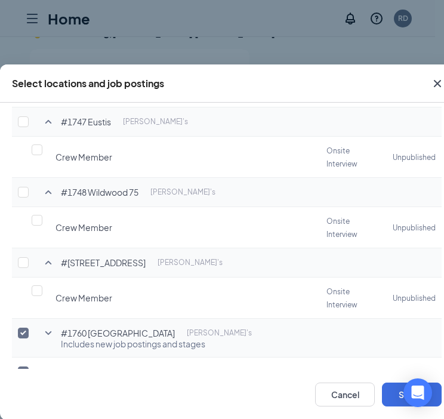
click at [44, 326] on icon "SmallChevronDown" at bounding box center [48, 333] width 14 height 14
click at [42, 365] on input "checkbox" at bounding box center [37, 370] width 11 height 11
checkbox input "true"
checkbox input "false"
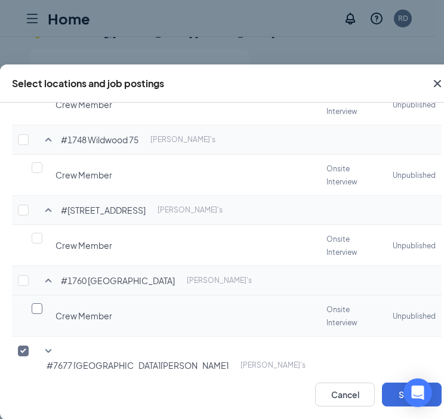
scroll to position [138, 0]
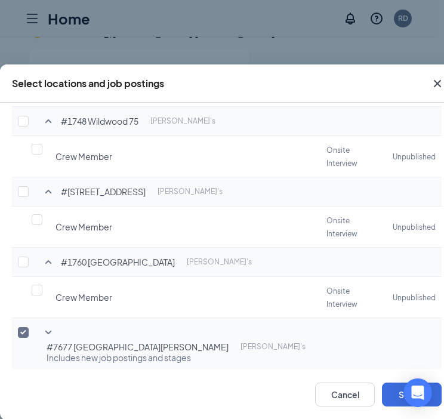
click at [57, 318] on td "#7677 Mt [PERSON_NAME] Wendy's Includes new job postings and stages" at bounding box center [181, 344] width 280 height 53
click at [53, 325] on icon "SmallChevronDown" at bounding box center [48, 332] width 14 height 14
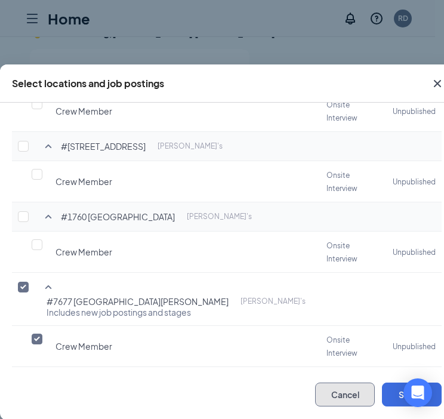
click at [339, 390] on button "Cancel" at bounding box center [345, 395] width 60 height 24
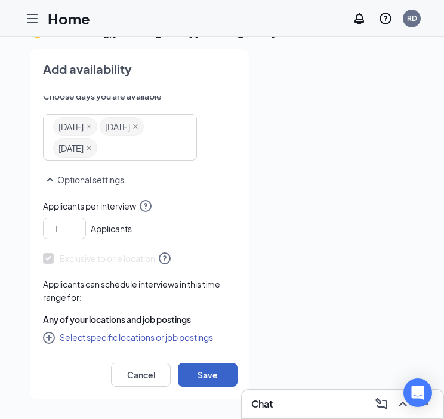
click at [204, 372] on button "Save" at bounding box center [208, 375] width 60 height 24
radio input "false"
radio input "true"
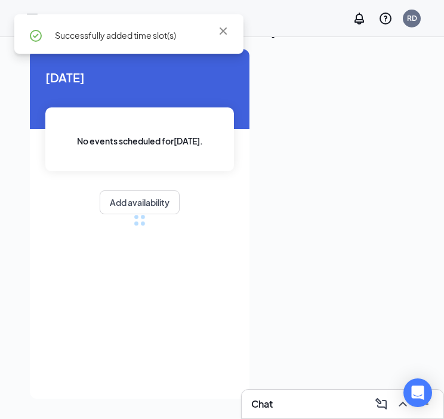
scroll to position [186, 0]
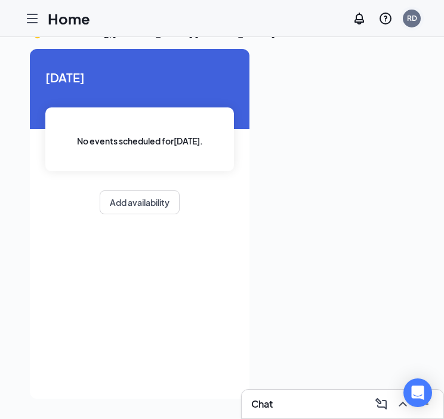
click at [408, 17] on div "RD" at bounding box center [412, 18] width 10 height 10
click at [29, 19] on icon "Hamburger" at bounding box center [32, 18] width 14 height 14
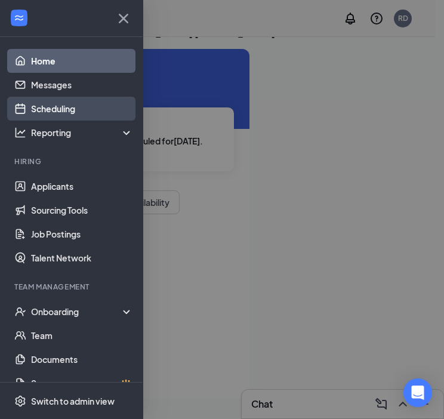
click at [63, 110] on link "Scheduling" at bounding box center [82, 109] width 102 height 24
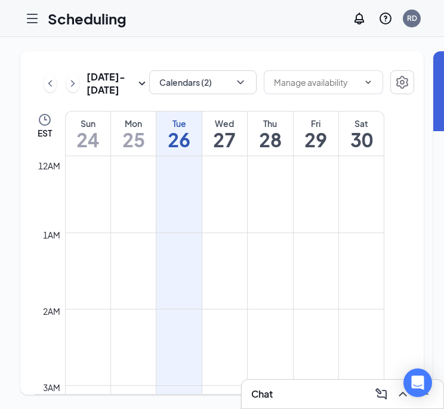
scroll to position [587, 0]
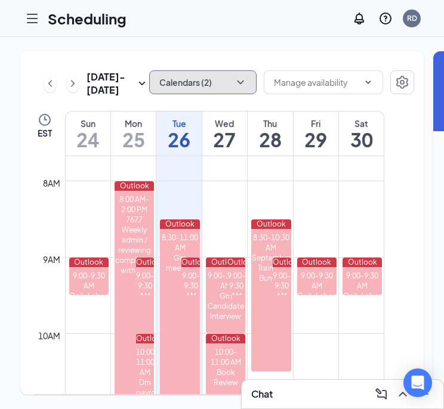
click at [235, 84] on icon "ChevronDown" at bounding box center [241, 82] width 12 height 12
click at [321, 125] on div "[DATE] - [DATE] Calendars (2) EST Sun 24 Mon 25 Tue 26 Wed 27 Thu 28 Fri 29 Sat…" at bounding box center [222, 223] width 404 height 344
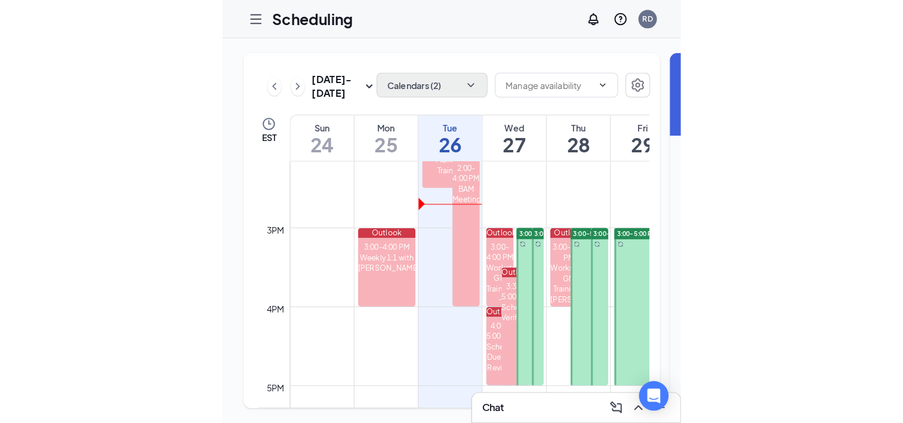
scroll to position [0, 0]
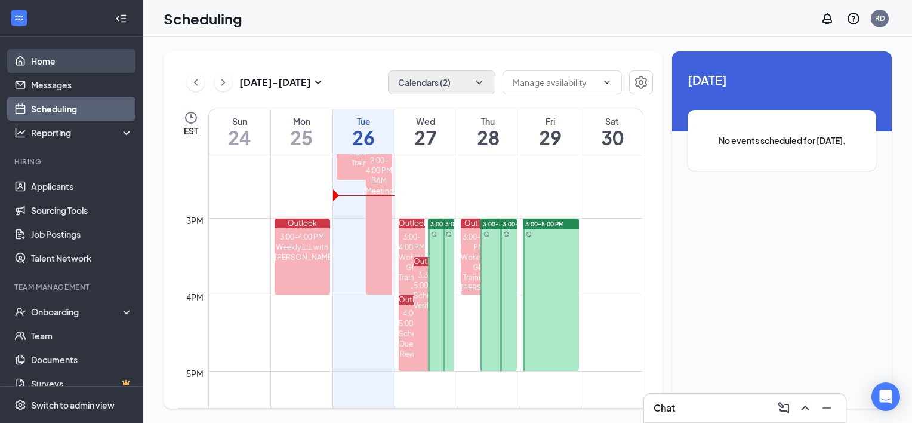
click at [39, 63] on link "Home" at bounding box center [82, 61] width 102 height 24
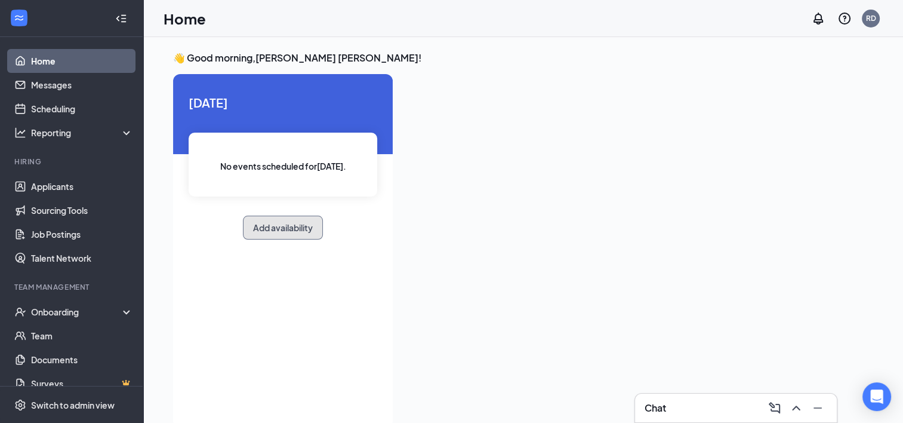
click at [282, 229] on button "Add availability" at bounding box center [283, 227] width 80 height 24
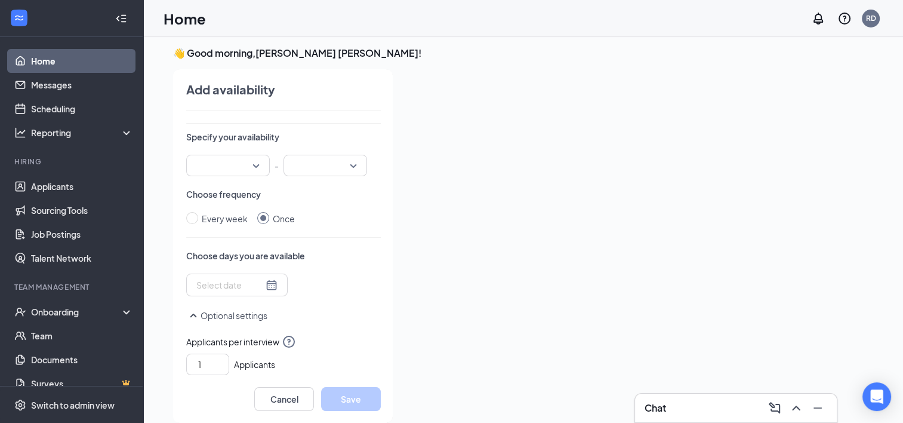
scroll to position [140, 0]
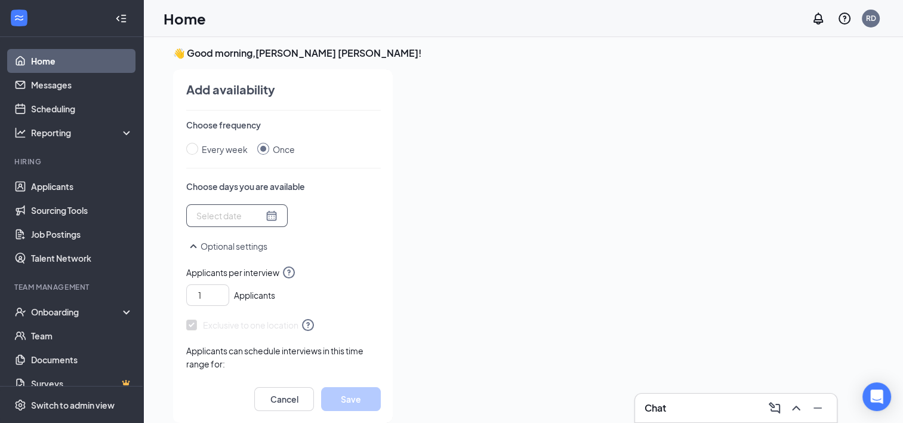
click at [266, 212] on div at bounding box center [236, 215] width 81 height 13
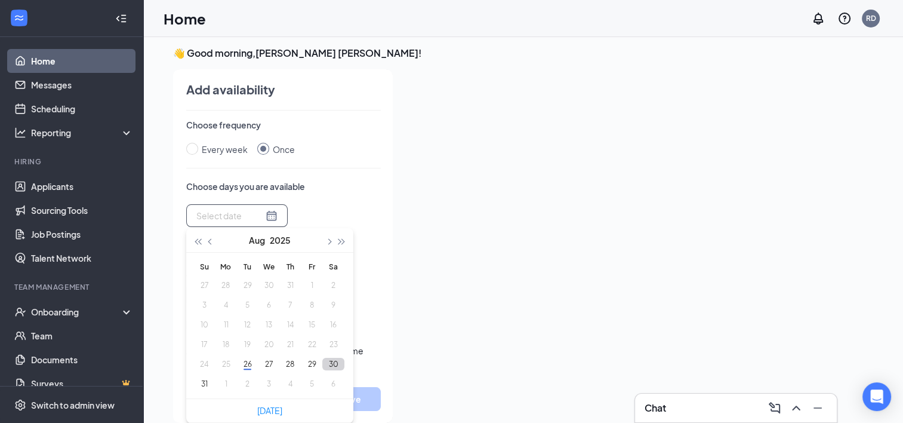
type input "[DATE]"
